Goal: Task Accomplishment & Management: Manage account settings

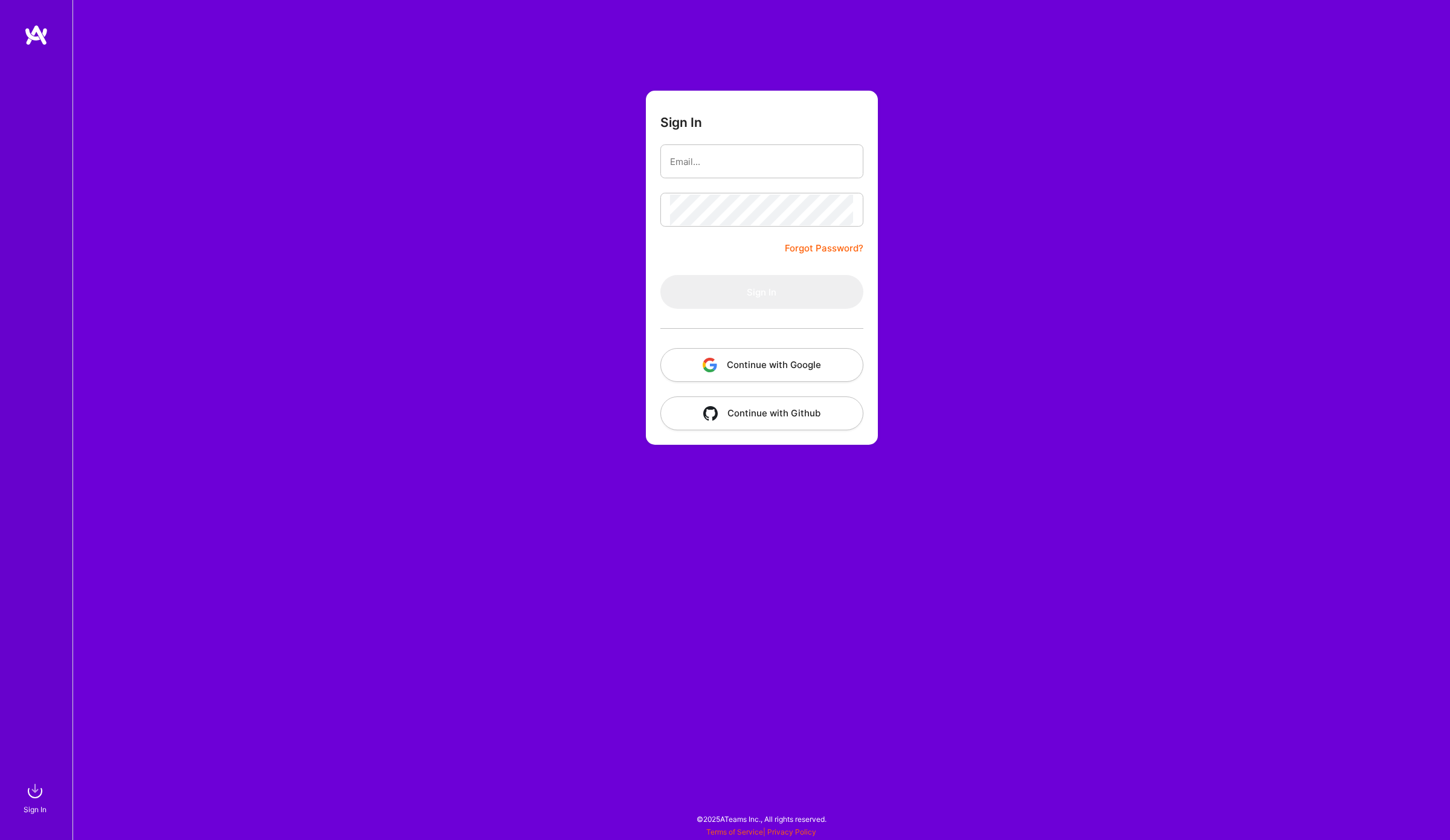
click at [795, 374] on button "Continue with Google" at bounding box center [761, 365] width 203 height 34
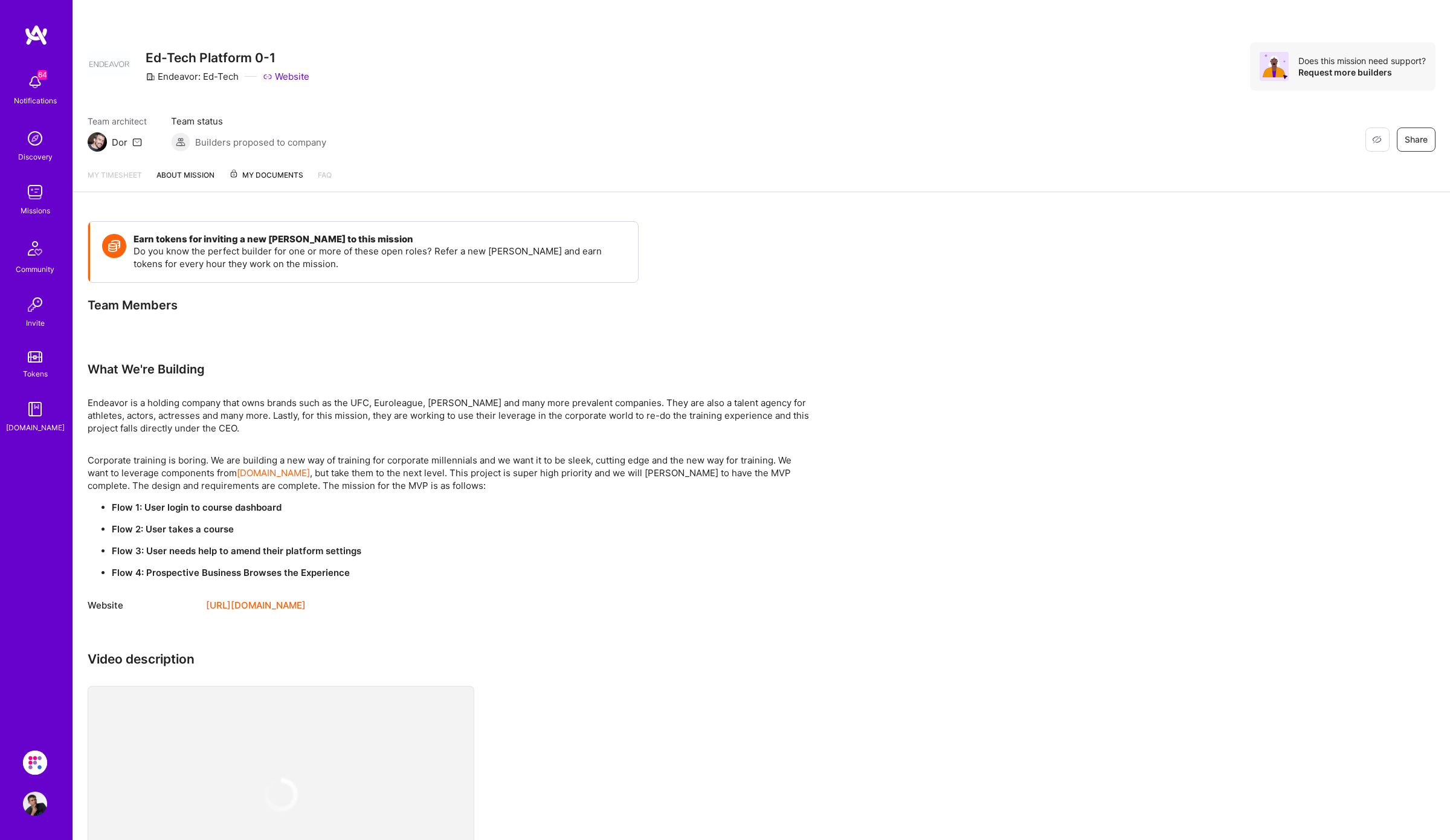
click at [38, 191] on img at bounding box center [35, 192] width 24 height 24
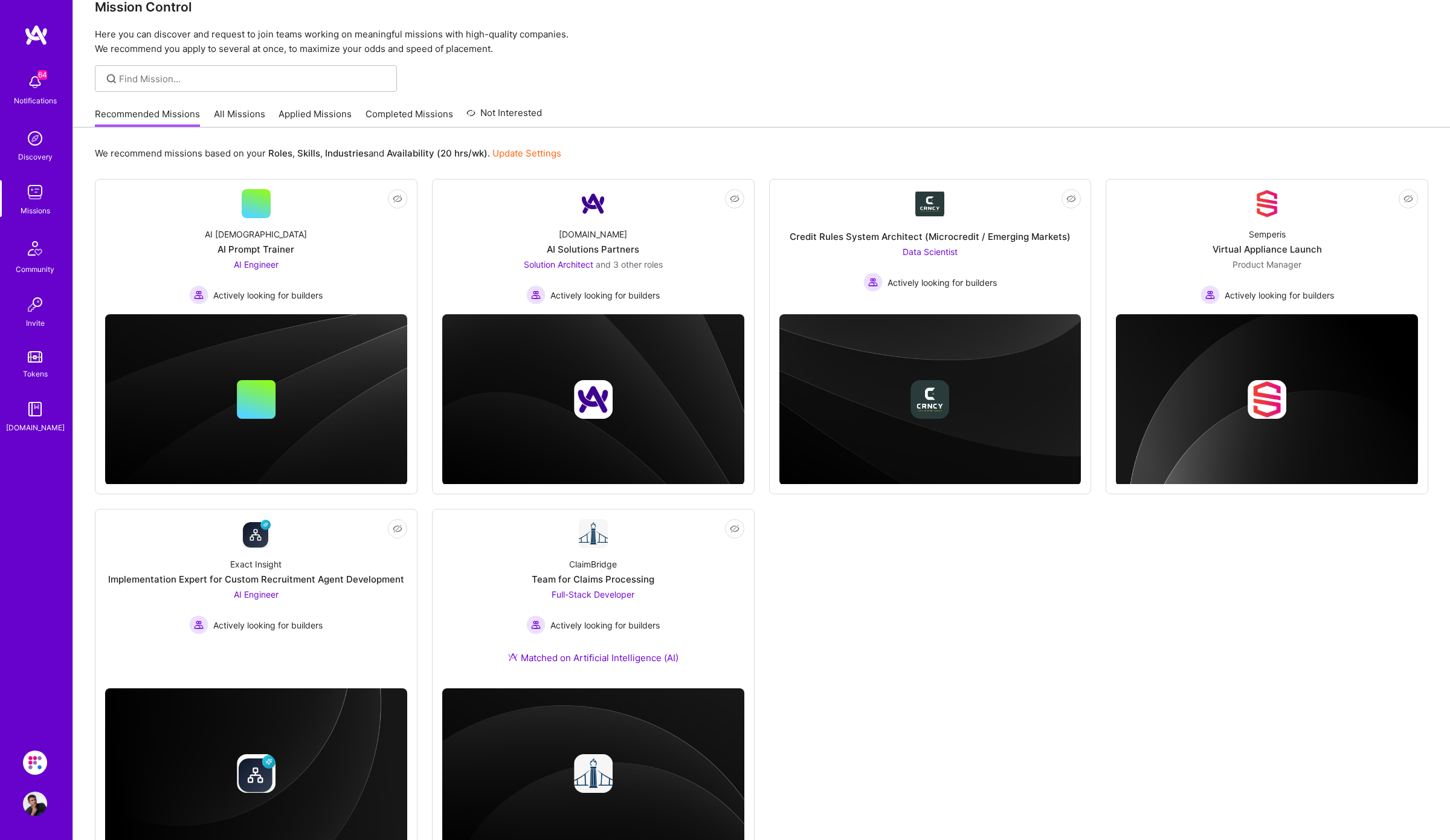
scroll to position [83, 0]
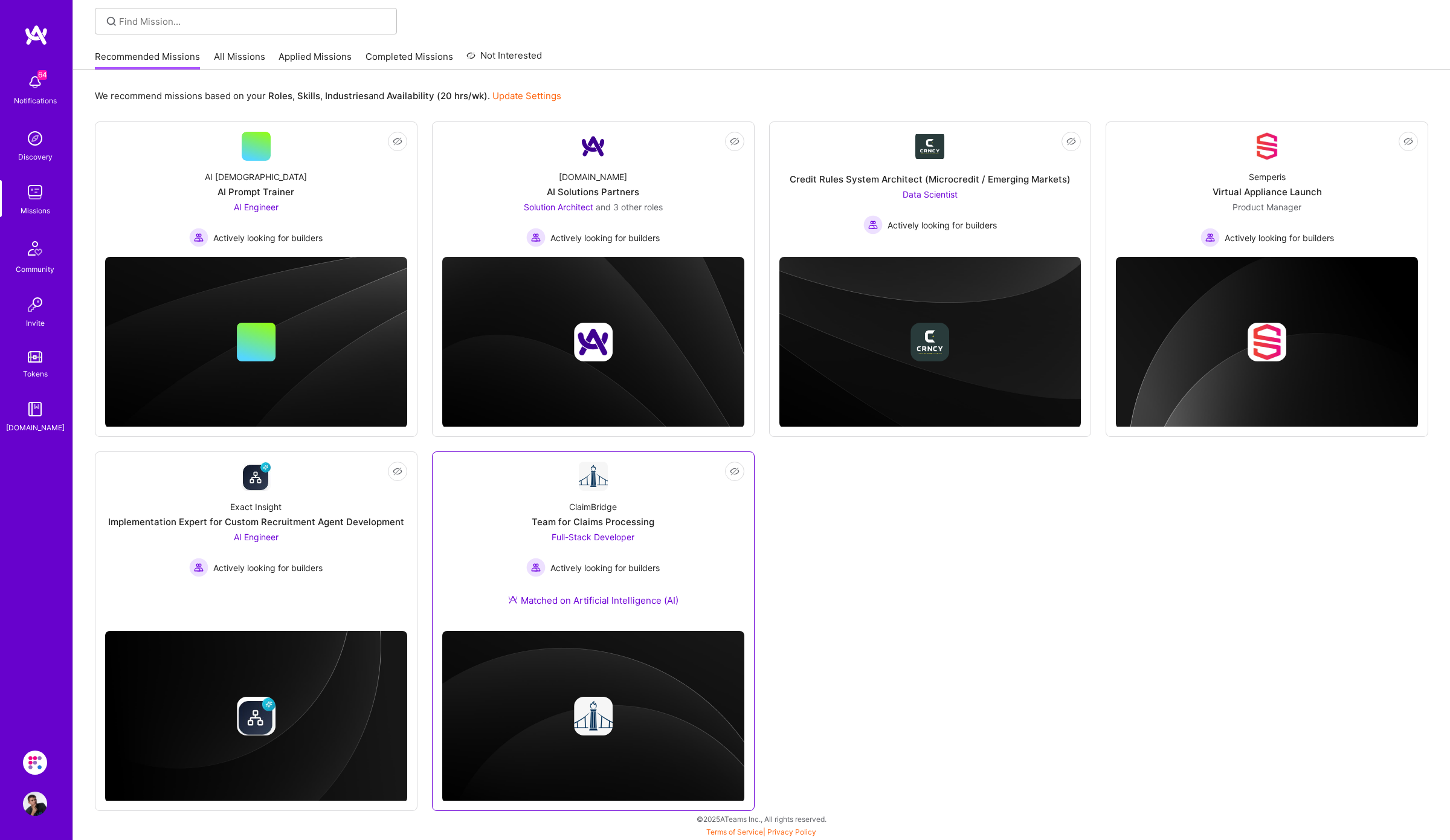
click at [610, 522] on div "Team for Claims Processing" at bounding box center [593, 521] width 123 height 13
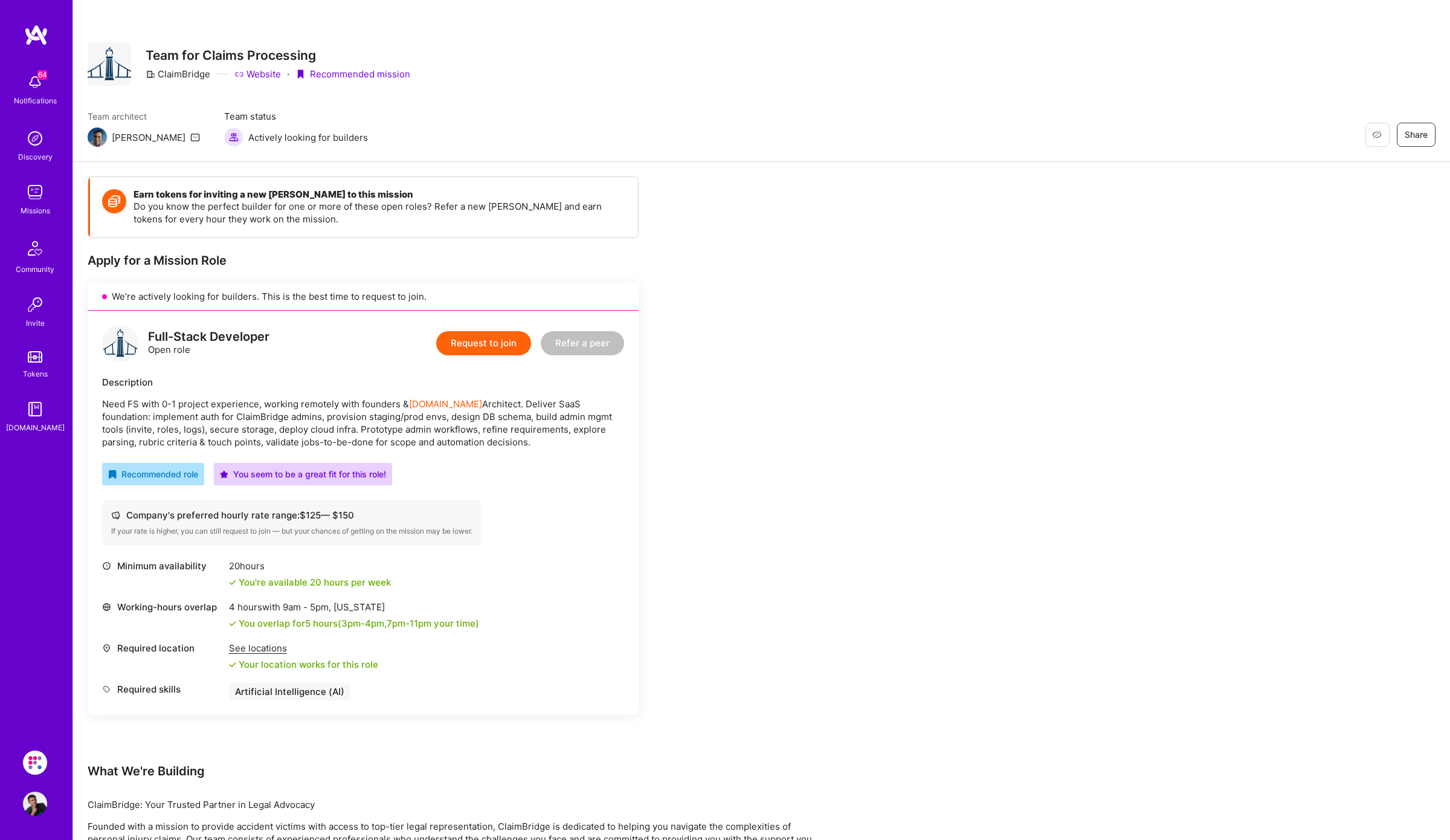
scroll to position [160, 0]
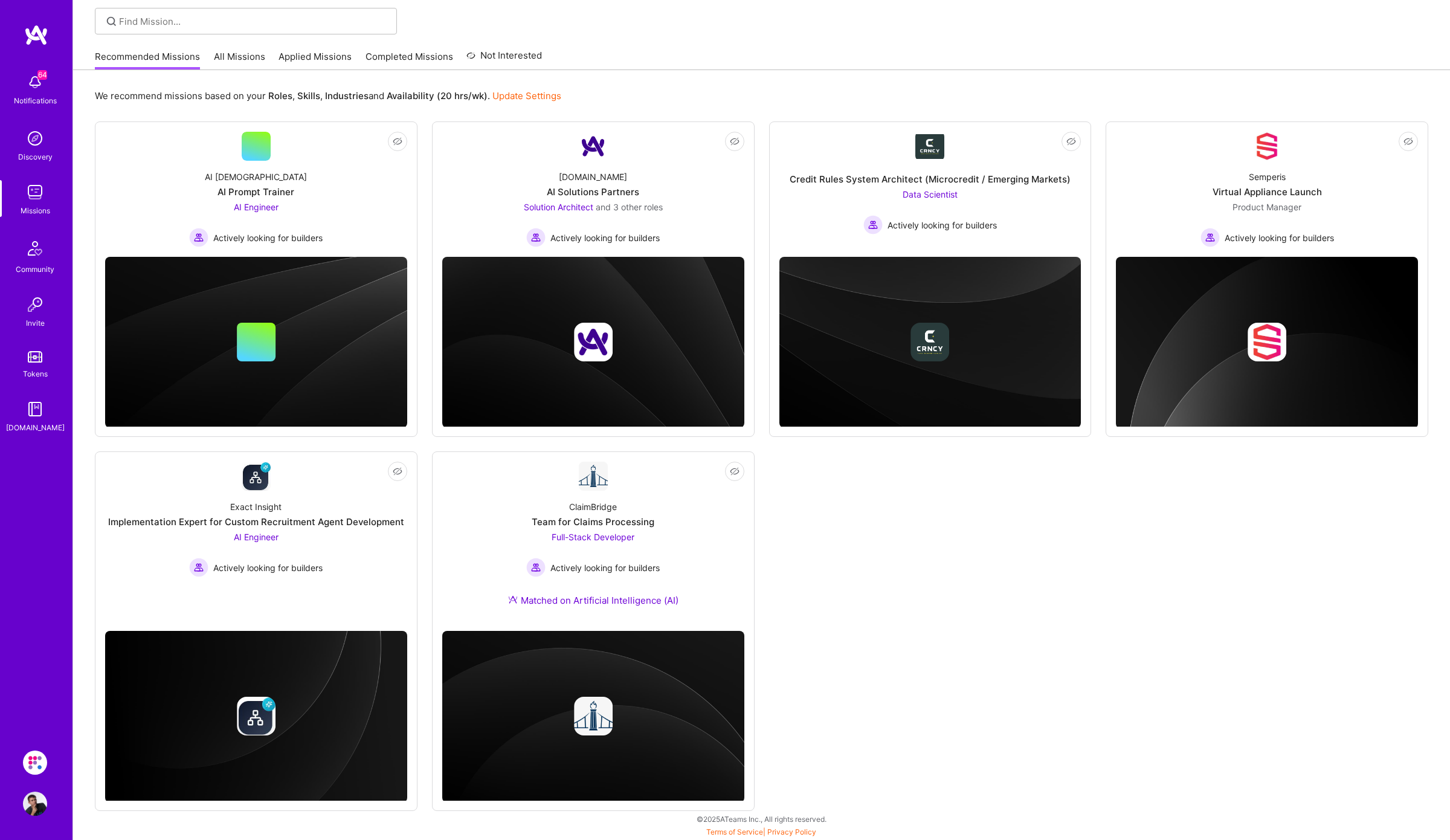
scroll to position [83, 0]
click at [264, 502] on div "Exact Insight" at bounding box center [256, 507] width 52 height 13
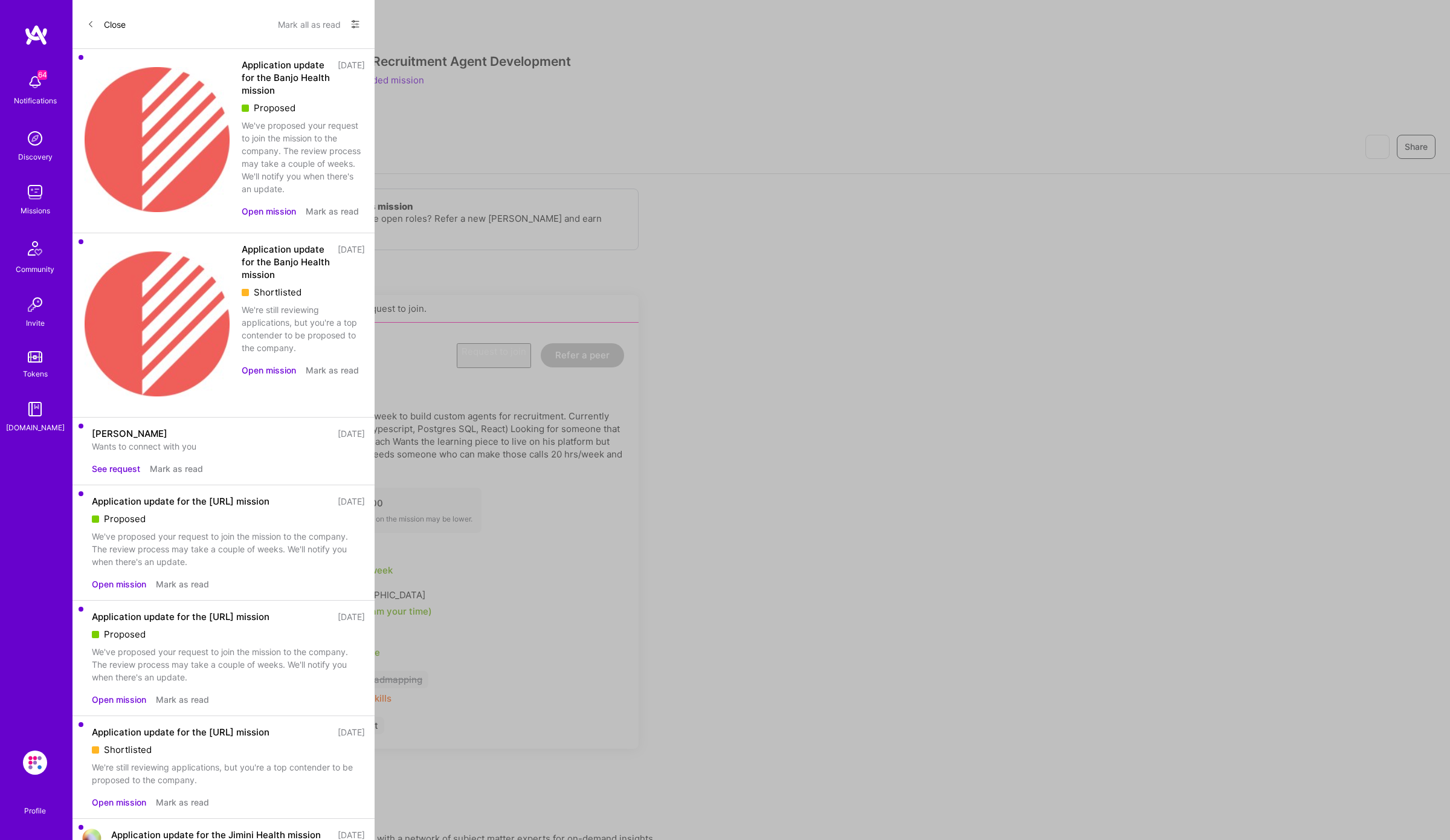
scroll to position [83, 0]
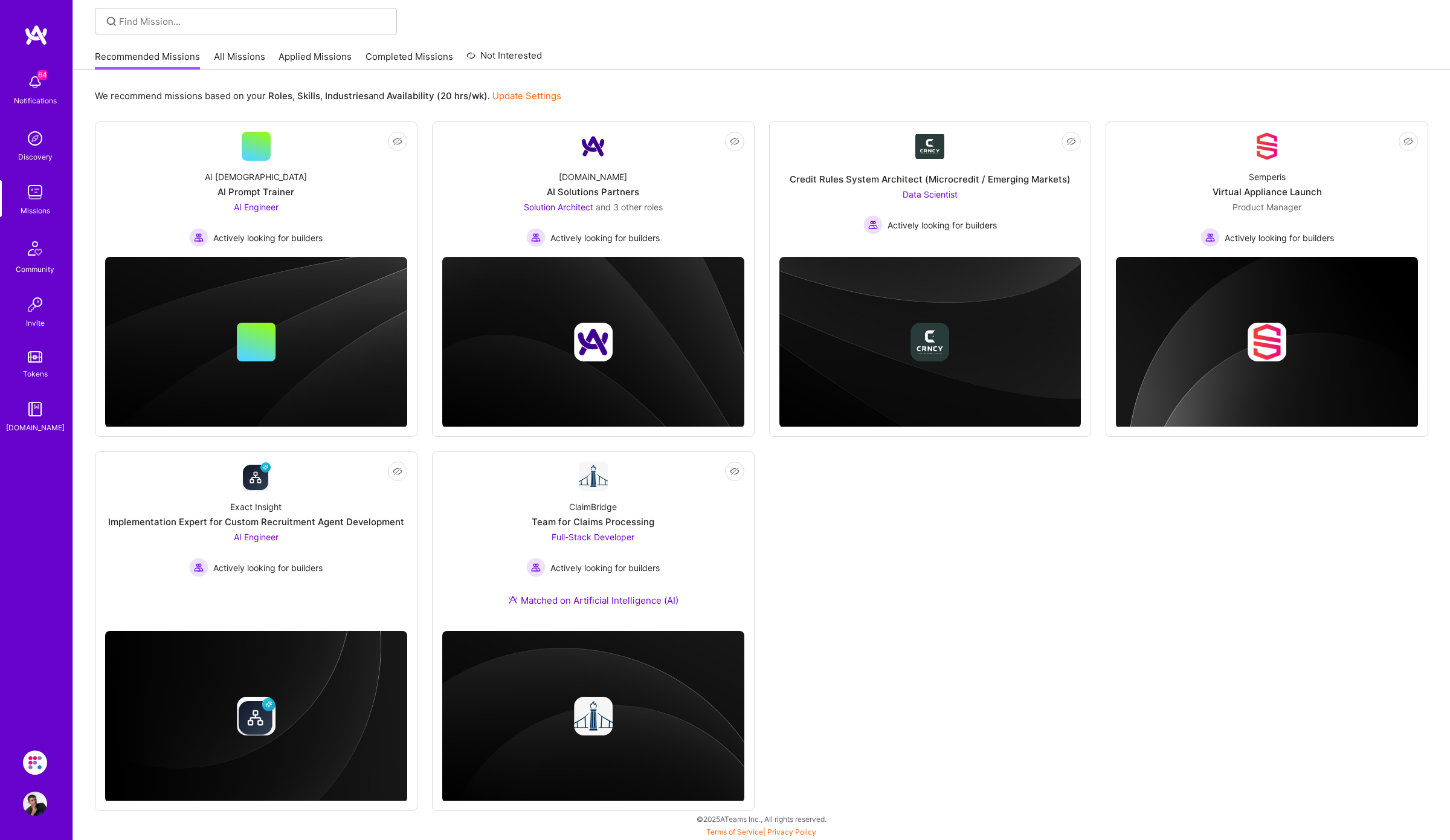
click at [247, 52] on link "All Missions" at bounding box center [239, 60] width 52 height 20
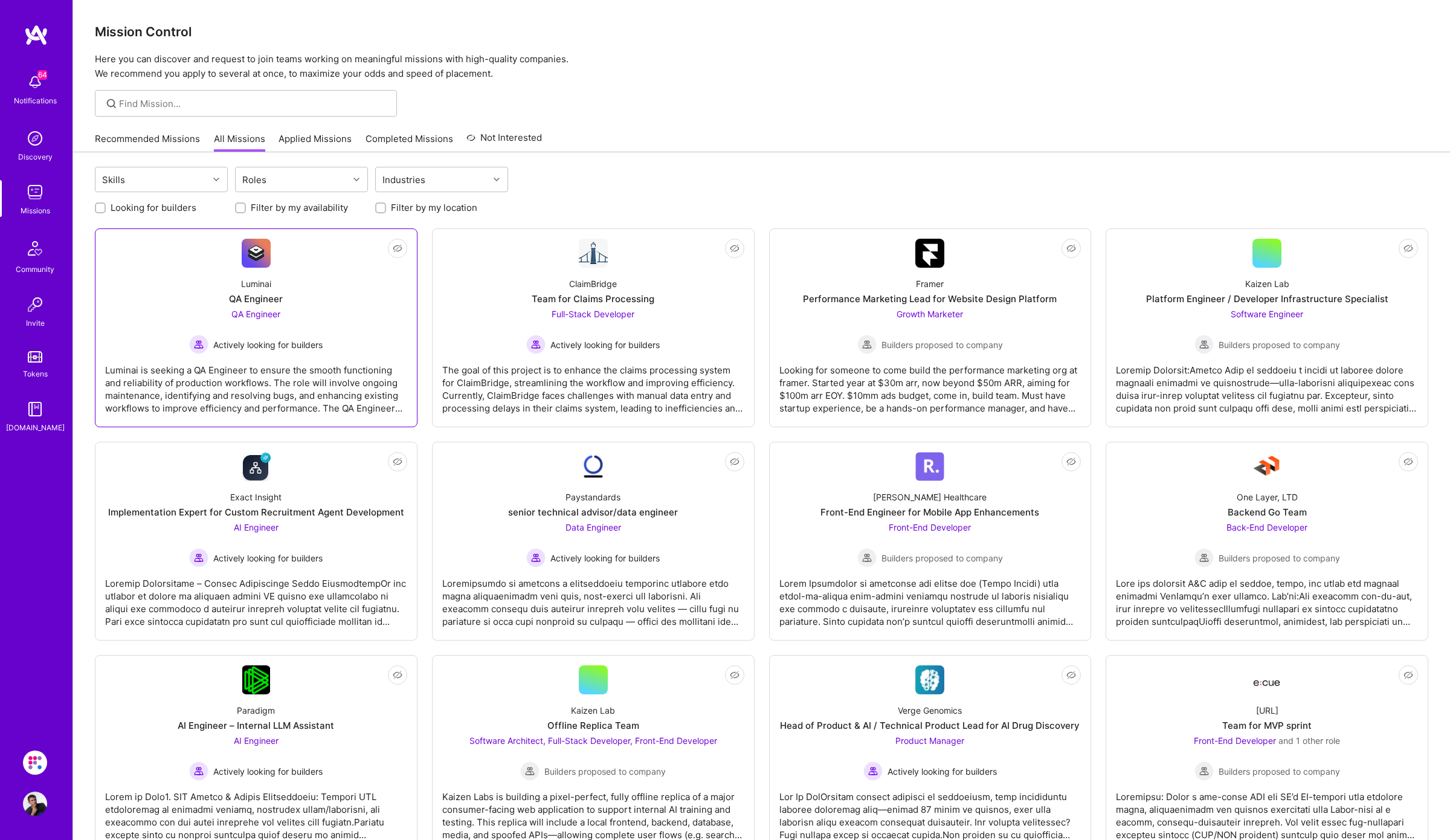
click at [283, 280] on div "Luminai QA Engineer QA Engineer Actively looking for builders" at bounding box center [256, 310] width 302 height 87
click at [315, 140] on link "Applied Missions" at bounding box center [314, 142] width 73 height 20
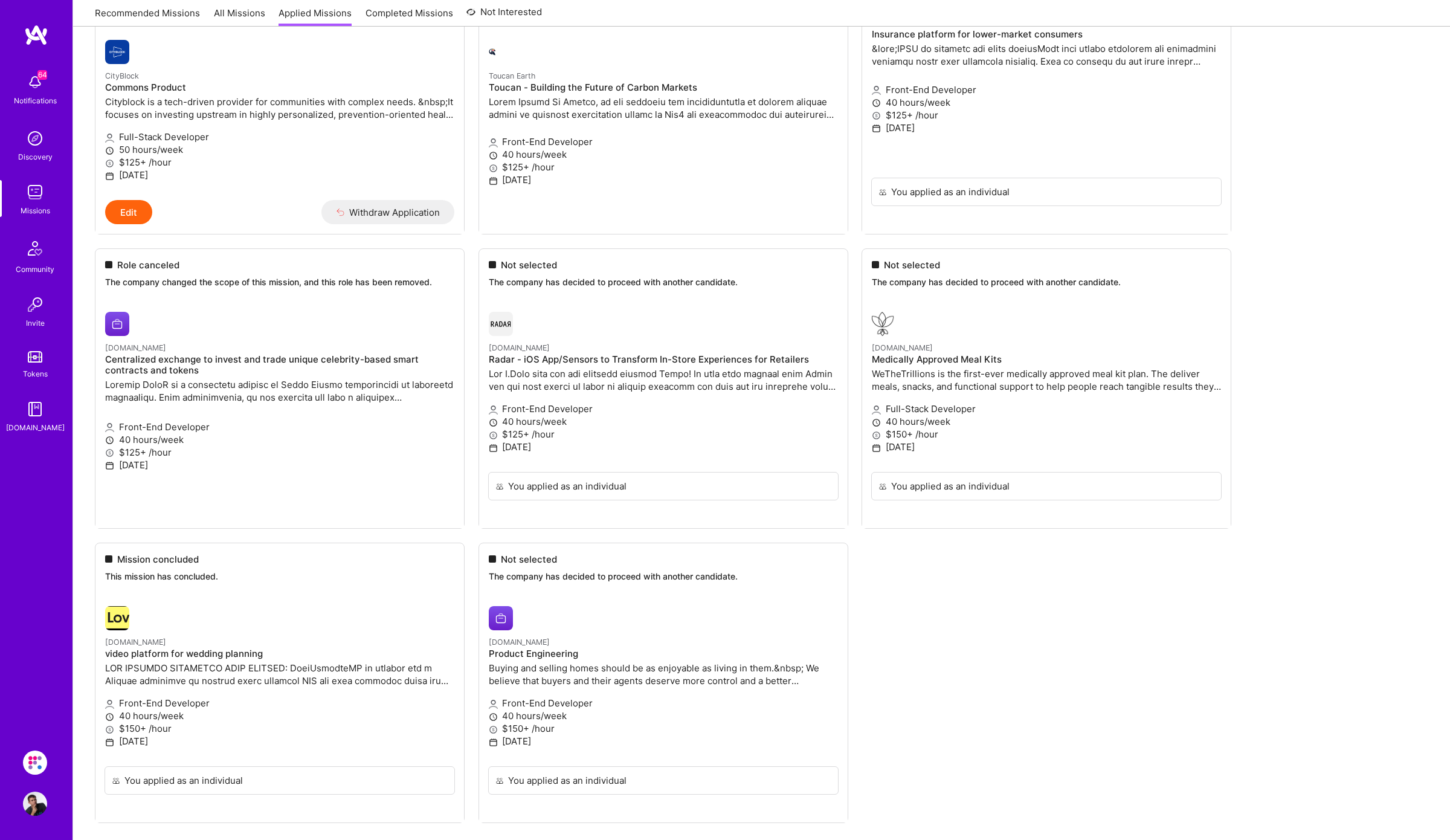
scroll to position [7430, 0]
